Goal: Transaction & Acquisition: Purchase product/service

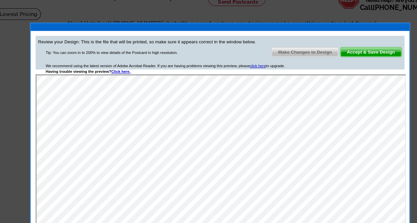
scroll to position [25, 0]
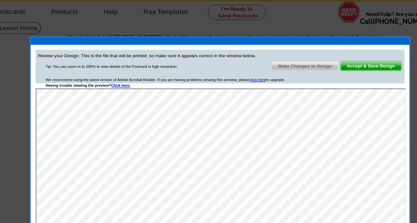
click at [338, 58] on span "Accept & Save Design" at bounding box center [340, 58] width 53 height 8
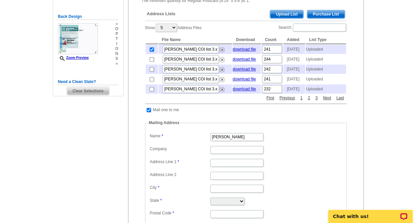
scroll to position [150, 0]
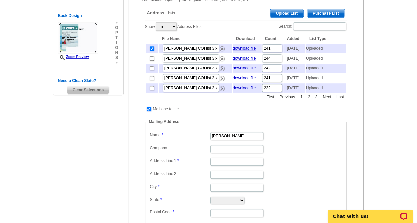
click at [148, 111] on input "checkbox" at bounding box center [148, 109] width 4 height 4
checkbox input "false"
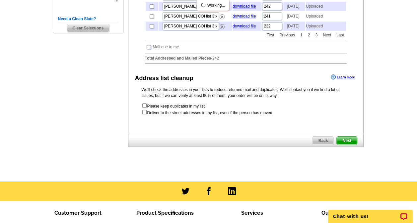
scroll to position [210, 0]
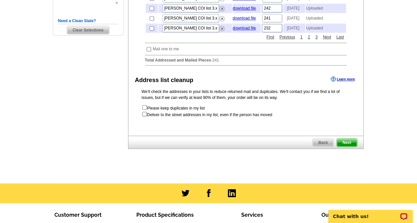
click at [144, 116] on input "checkbox" at bounding box center [144, 114] width 4 height 4
checkbox input "true"
radio input "true"
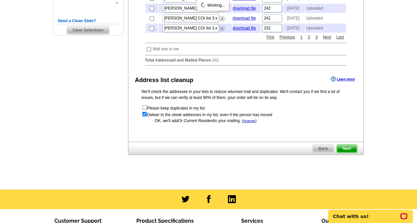
scroll to position [0, 0]
click at [349, 153] on span "Next" at bounding box center [346, 149] width 20 height 8
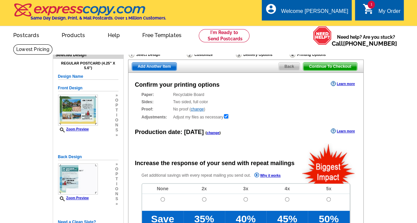
radio input "false"
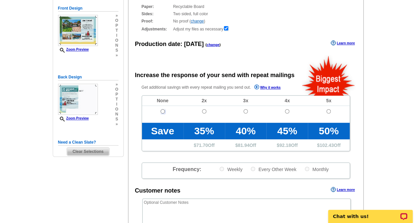
click at [162, 113] on input "radio" at bounding box center [162, 111] width 4 height 4
radio input "true"
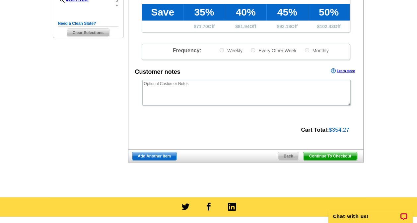
scroll to position [227, 0]
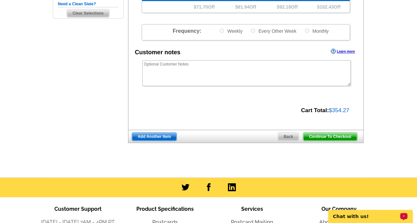
click at [366, 221] on div "Chat with us!" at bounding box center [370, 216] width 85 height 13
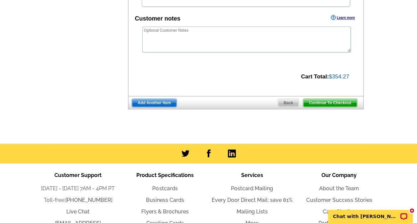
scroll to position [262, 0]
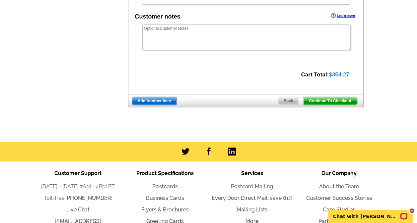
click at [337, 103] on span "Continue To Checkout" at bounding box center [329, 101] width 53 height 8
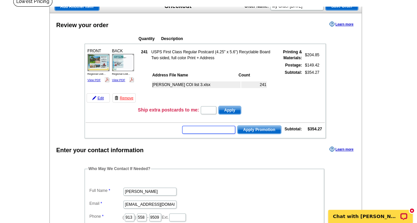
click at [201, 132] on input "text" at bounding box center [208, 130] width 53 height 8
type input "[DATE]"
click at [261, 130] on span "Apply Promotion" at bounding box center [258, 130] width 43 height 8
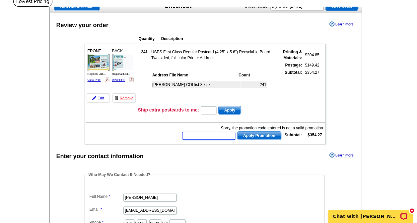
click at [207, 137] on input "text" at bounding box center [208, 136] width 53 height 8
type input "[DATE]"
click at [269, 138] on span "Apply Promotion" at bounding box center [258, 136] width 43 height 8
click at [201, 138] on input "text" at bounding box center [208, 136] width 53 height 8
type input "august30"
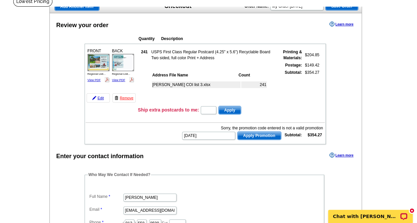
click at [260, 137] on span "Apply Promotion" at bounding box center [258, 136] width 43 height 8
click at [209, 137] on input "text" at bounding box center [208, 136] width 53 height 8
paste input "PMUSA50"
type input "PMUSA50"
click at [258, 137] on span "Apply Promotion" at bounding box center [258, 136] width 43 height 8
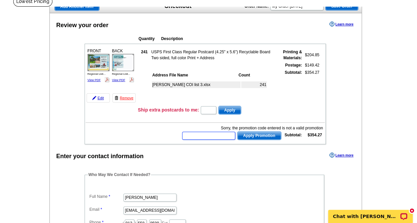
click at [200, 137] on input "text" at bounding box center [208, 136] width 53 height 8
paste input "PMUSA50"
type input "PMUSA50"
click at [258, 136] on span "Apply Promotion" at bounding box center [258, 136] width 43 height 8
click at [193, 137] on input "text" at bounding box center [208, 136] width 53 height 8
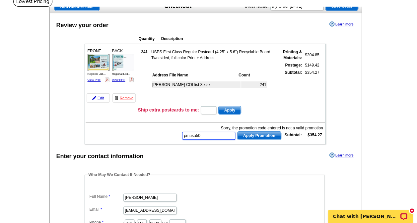
type input "pmusa50"
click at [265, 136] on span "Apply Promotion" at bounding box center [258, 136] width 43 height 8
click at [202, 134] on input "text" at bounding box center [208, 136] width 53 height 8
type input "pmusa30"
click at [257, 137] on span "Apply Promotion" at bounding box center [258, 136] width 43 height 8
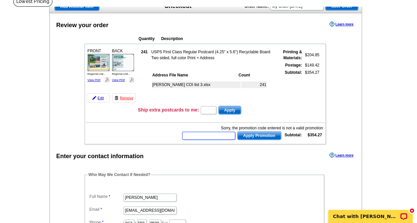
click at [218, 138] on input "text" at bounding box center [208, 136] width 53 height 8
paste input "BHHS13T"
type input "BHHS13T"
click at [265, 135] on span "Apply Promotion" at bounding box center [258, 136] width 43 height 8
click at [203, 135] on input "text" at bounding box center [208, 136] width 53 height 8
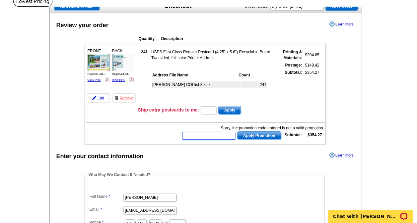
paste input "CC2330"
type input "CC2330"
click at [258, 134] on span "Apply Promotion" at bounding box center [258, 136] width 43 height 8
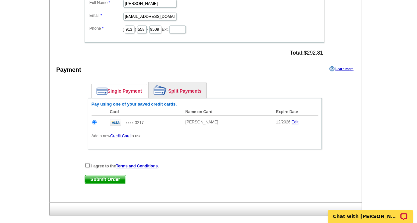
scroll to position [258, 0]
click at [87, 164] on input "checkbox" at bounding box center [87, 165] width 4 height 4
checkbox input "true"
click at [108, 180] on span "Submit Order" at bounding box center [105, 179] width 41 height 8
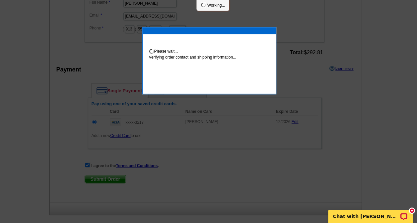
scroll to position [255, 0]
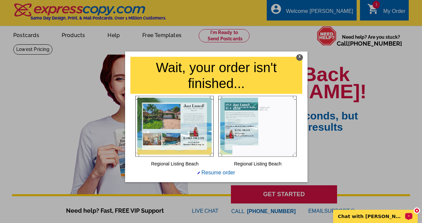
click at [371, 216] on p "Chat with [PERSON_NAME]" at bounding box center [371, 216] width 66 height 5
